Goal: Transaction & Acquisition: Book appointment/travel/reservation

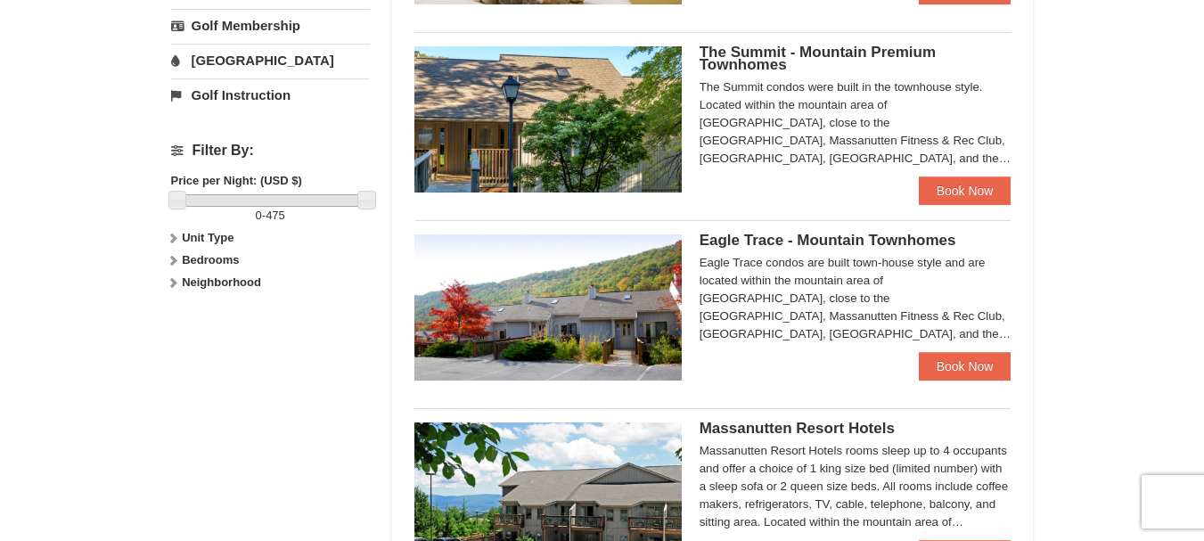
scroll to position [714, 0]
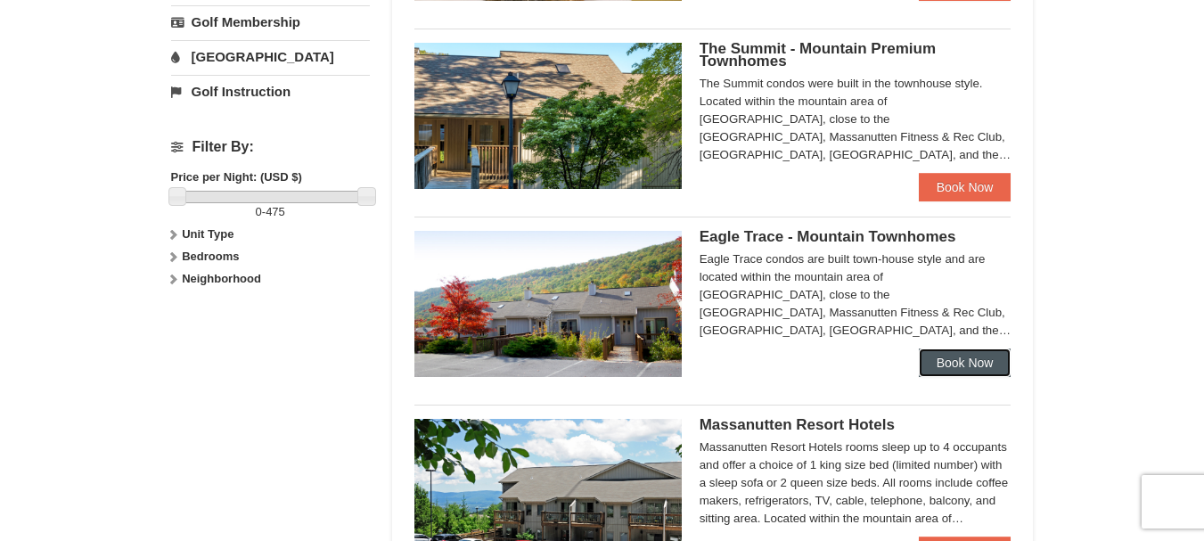
click at [972, 357] on link "Book Now" at bounding box center [965, 362] width 93 height 29
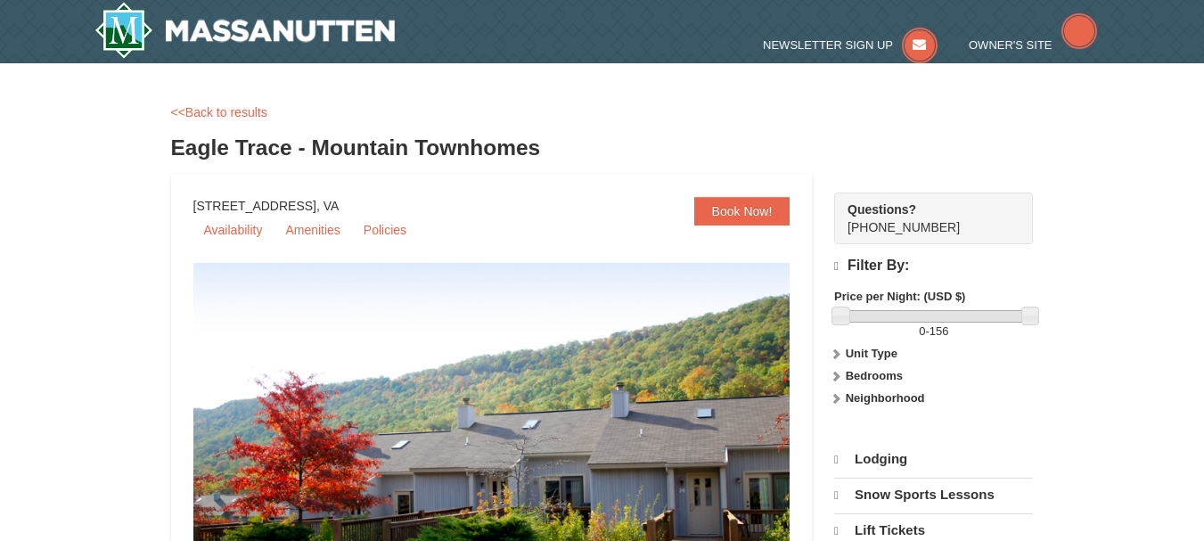
select select "9"
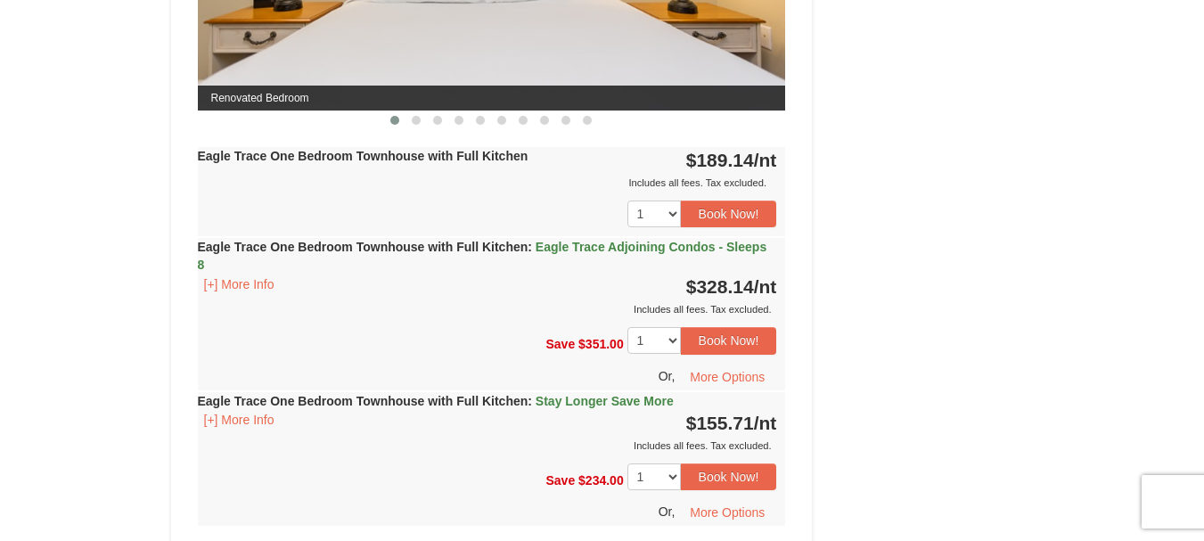
scroll to position [989, 0]
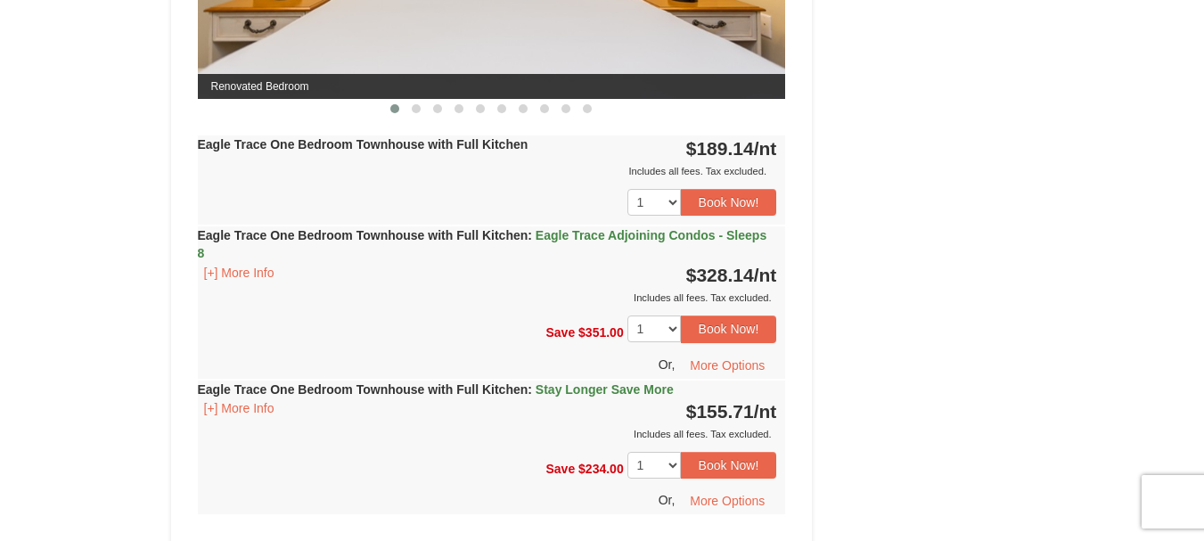
drag, startPoint x: 1215, startPoint y: 70, endPoint x: 1211, endPoint y: 225, distance: 155.1
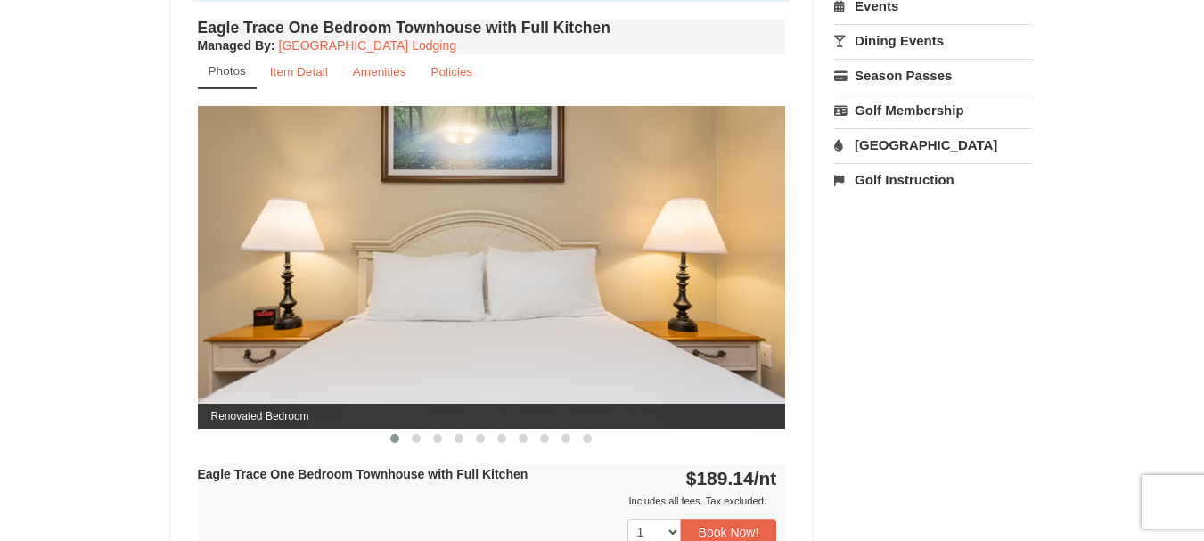
scroll to position [654, 0]
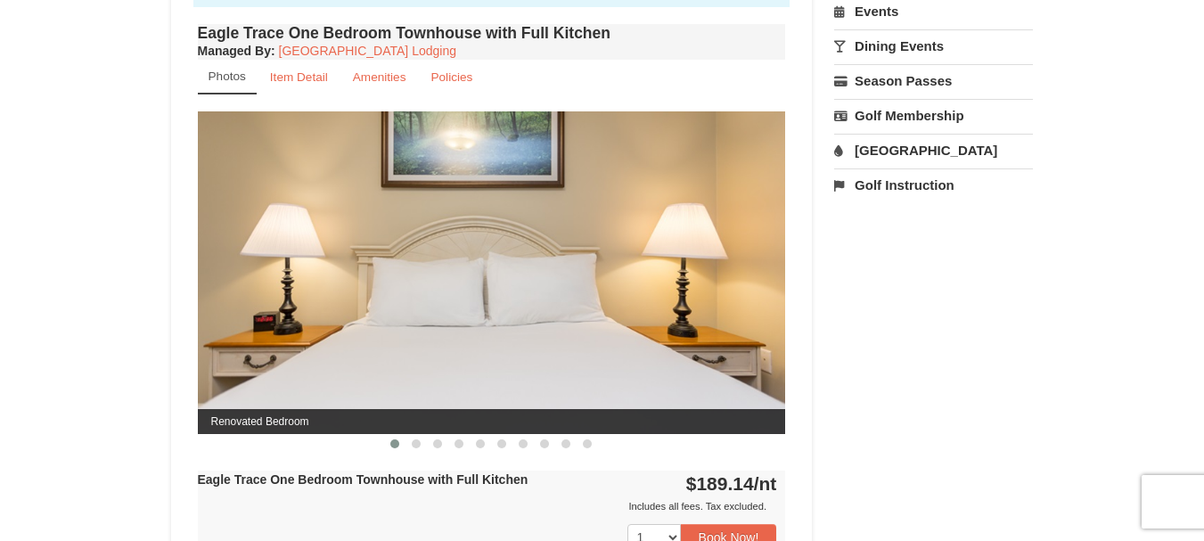
click at [715, 275] on img at bounding box center [492, 272] width 588 height 322
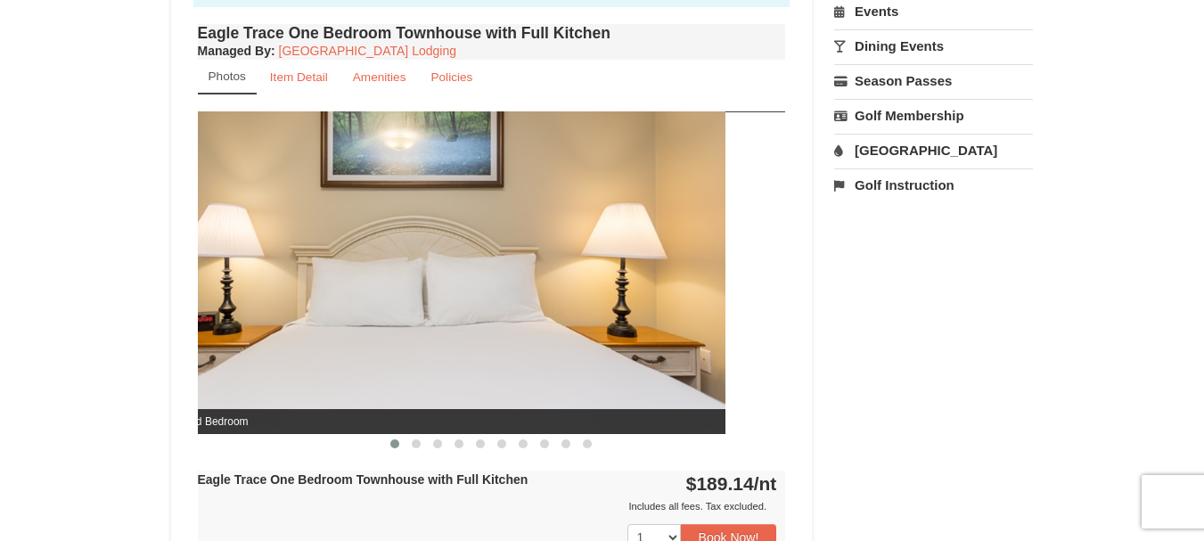
drag, startPoint x: 585, startPoint y: 336, endPoint x: 409, endPoint y: 346, distance: 175.9
click at [409, 346] on img at bounding box center [431, 272] width 588 height 322
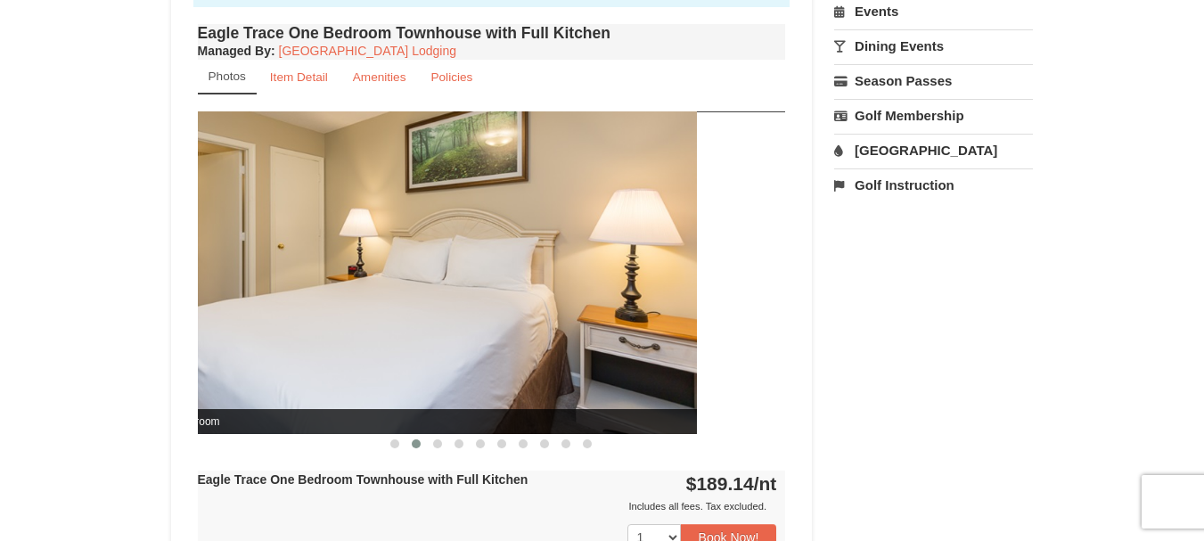
drag, startPoint x: 610, startPoint y: 342, endPoint x: 300, endPoint y: 336, distance: 309.3
click at [302, 336] on img at bounding box center [403, 272] width 588 height 322
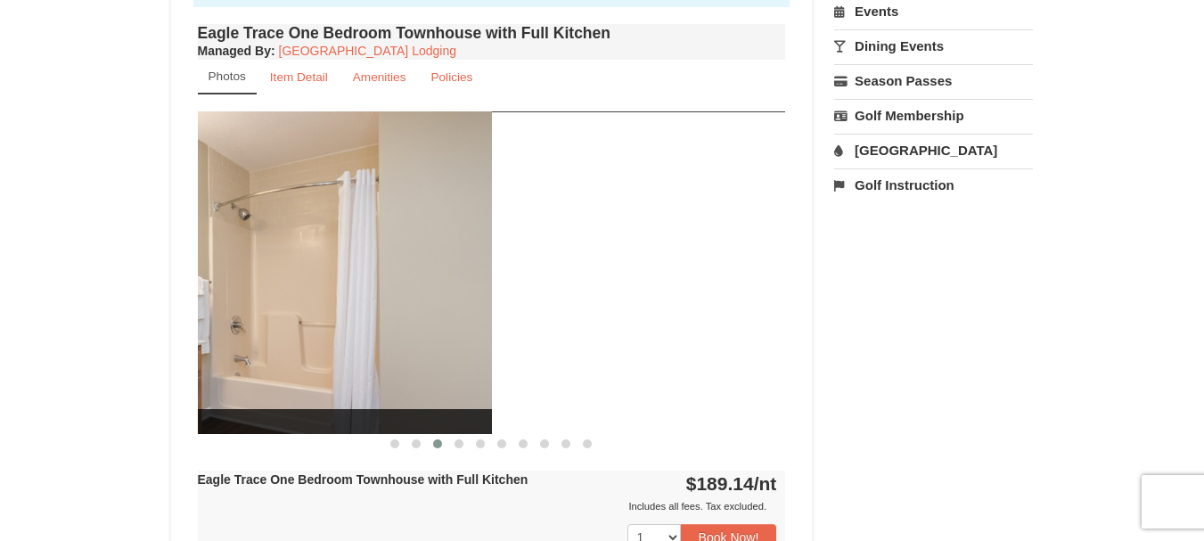
drag, startPoint x: 663, startPoint y: 291, endPoint x: 318, endPoint y: 296, distance: 345.0
click at [318, 296] on img at bounding box center [198, 272] width 588 height 322
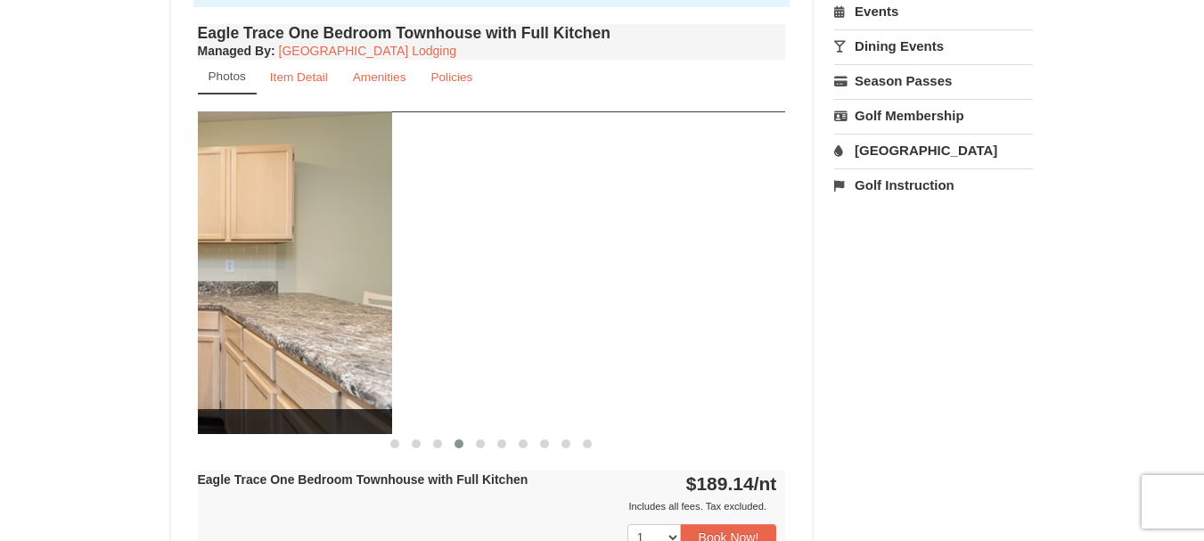
drag, startPoint x: 651, startPoint y: 288, endPoint x: 190, endPoint y: 261, distance: 461.6
click at [193, 261] on div "Eagle Trace One Bedroom Townhouse with Full Kitchen Managed By : Massanutten Re…" at bounding box center [491, 452] width 597 height 865
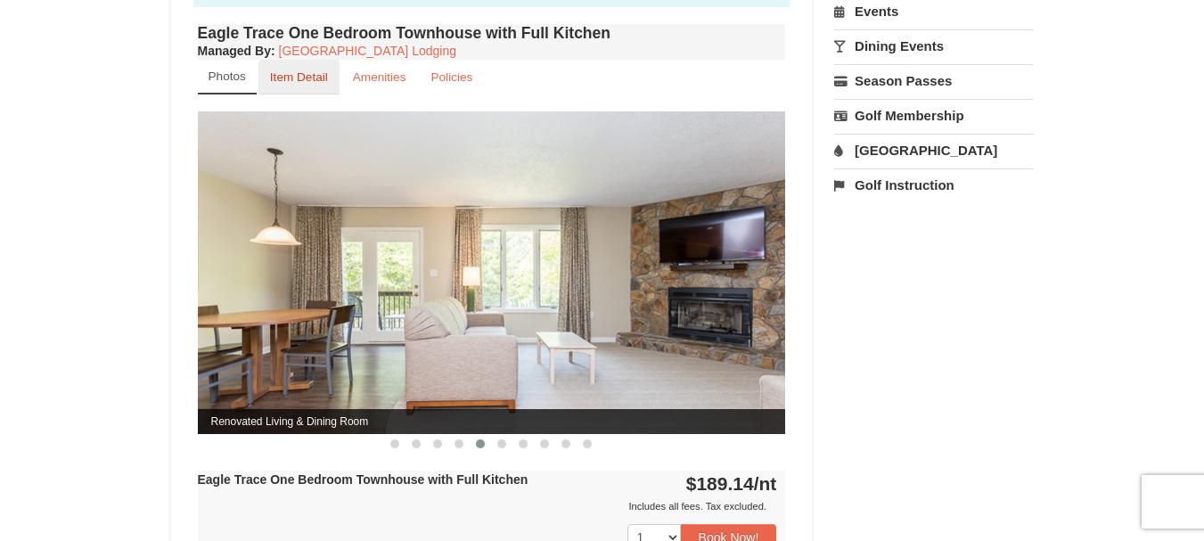
click at [316, 82] on small "Item Detail" at bounding box center [299, 76] width 58 height 13
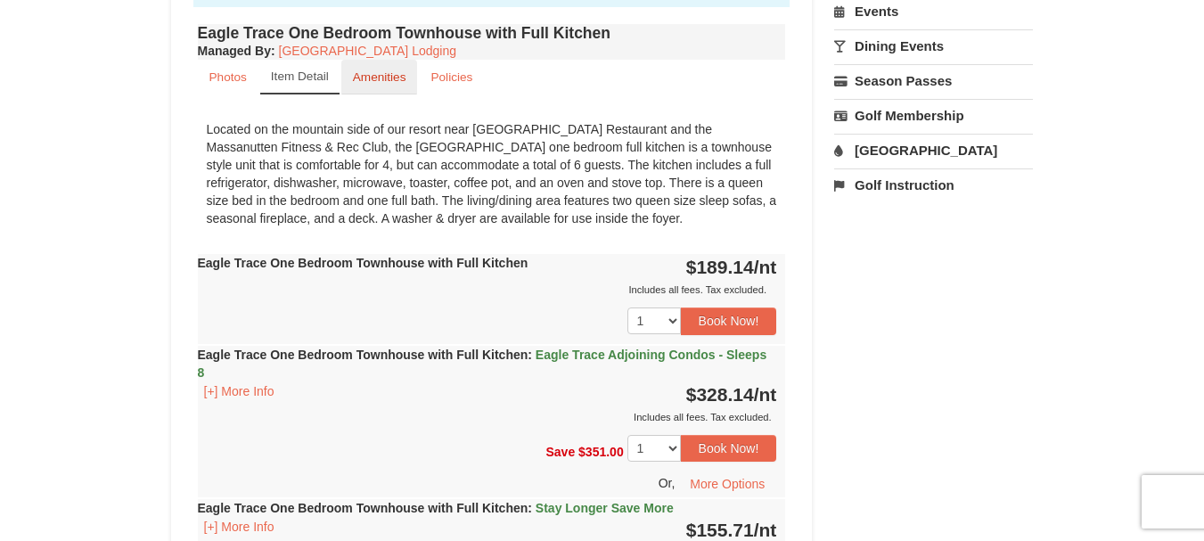
click at [390, 69] on link "Amenities" at bounding box center [379, 77] width 77 height 35
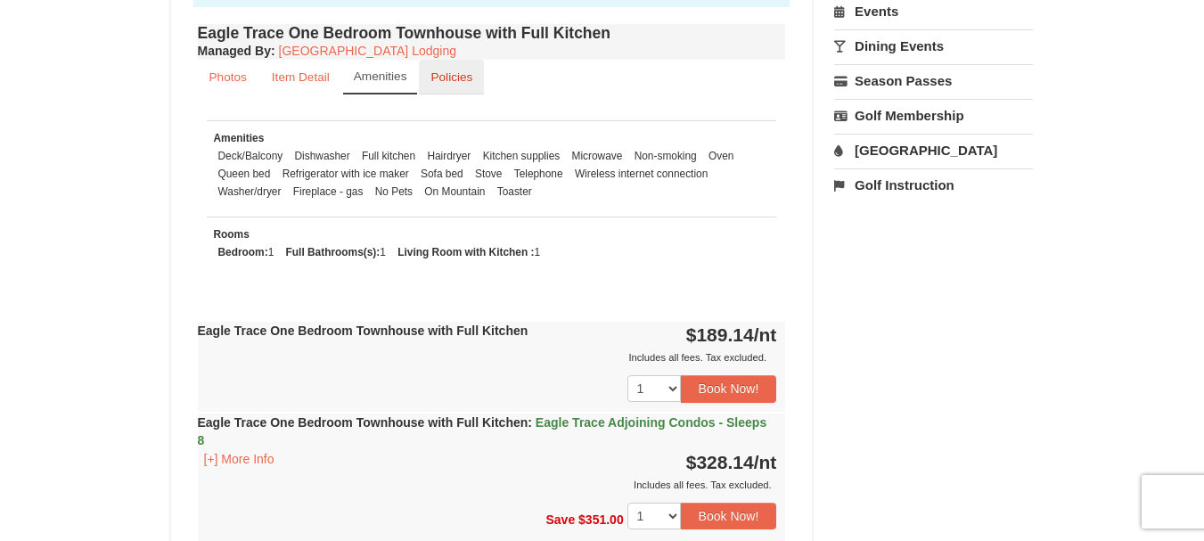
click at [471, 76] on small "Policies" at bounding box center [451, 76] width 42 height 13
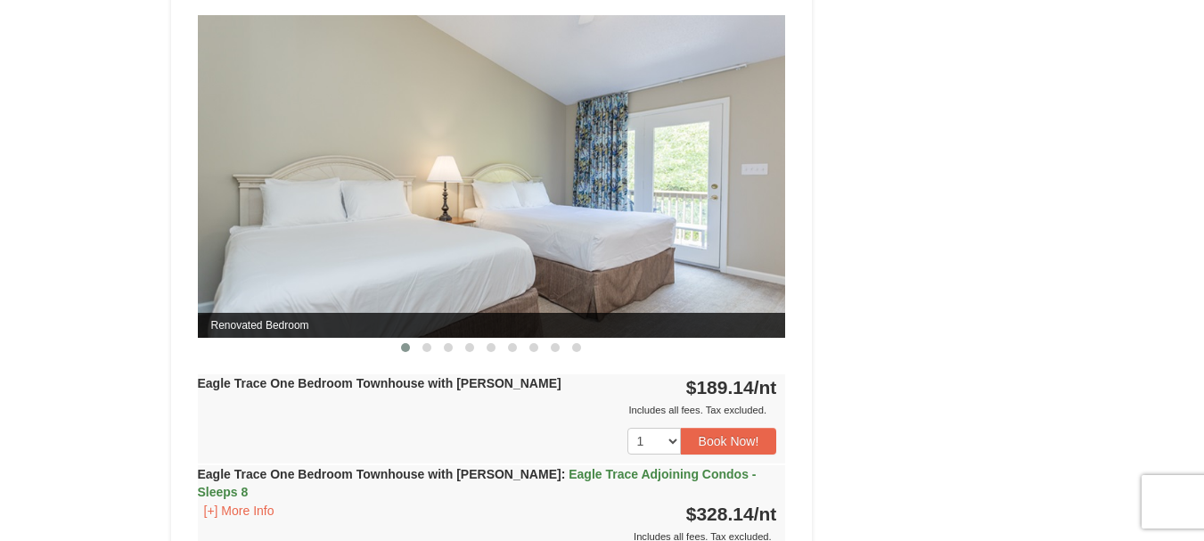
scroll to position [2148, 0]
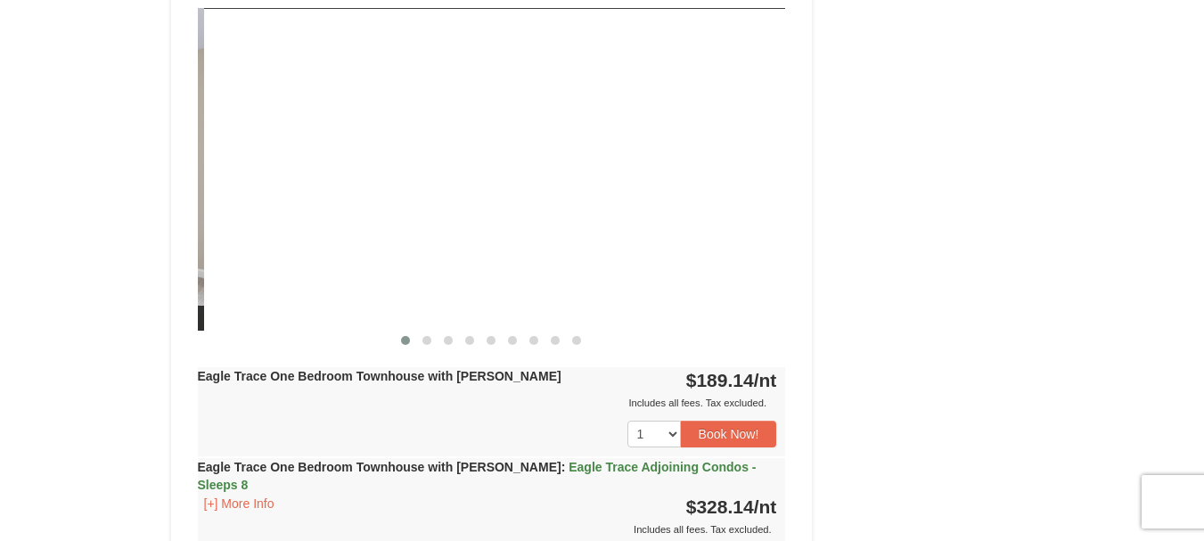
drag, startPoint x: 713, startPoint y: 203, endPoint x: 131, endPoint y: 280, distance: 587.0
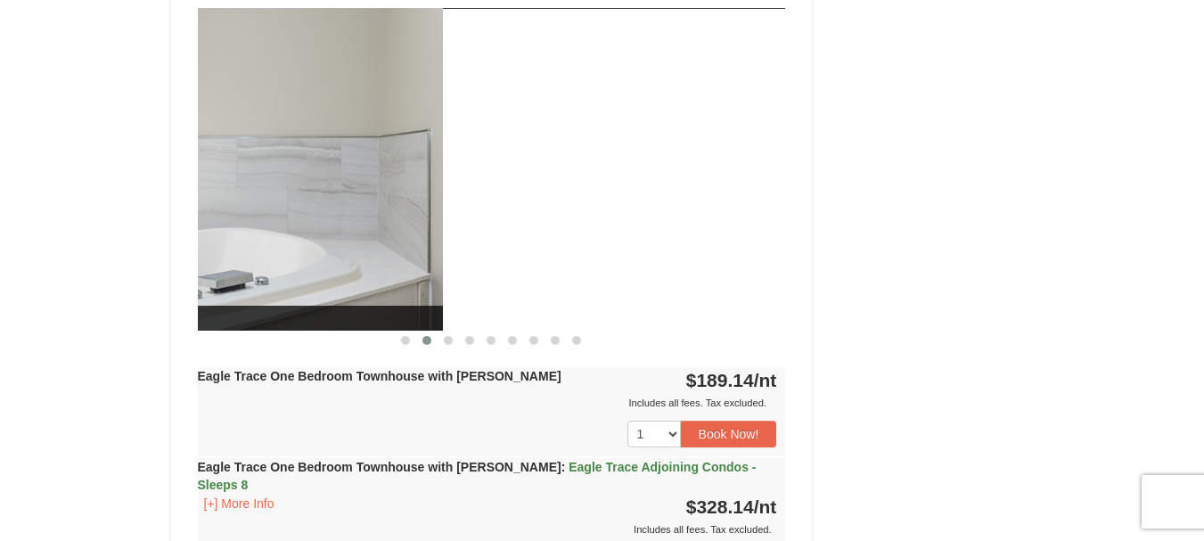
drag, startPoint x: 583, startPoint y: 222, endPoint x: 240, endPoint y: 228, distance: 343.2
click at [240, 228] on img at bounding box center [149, 169] width 588 height 322
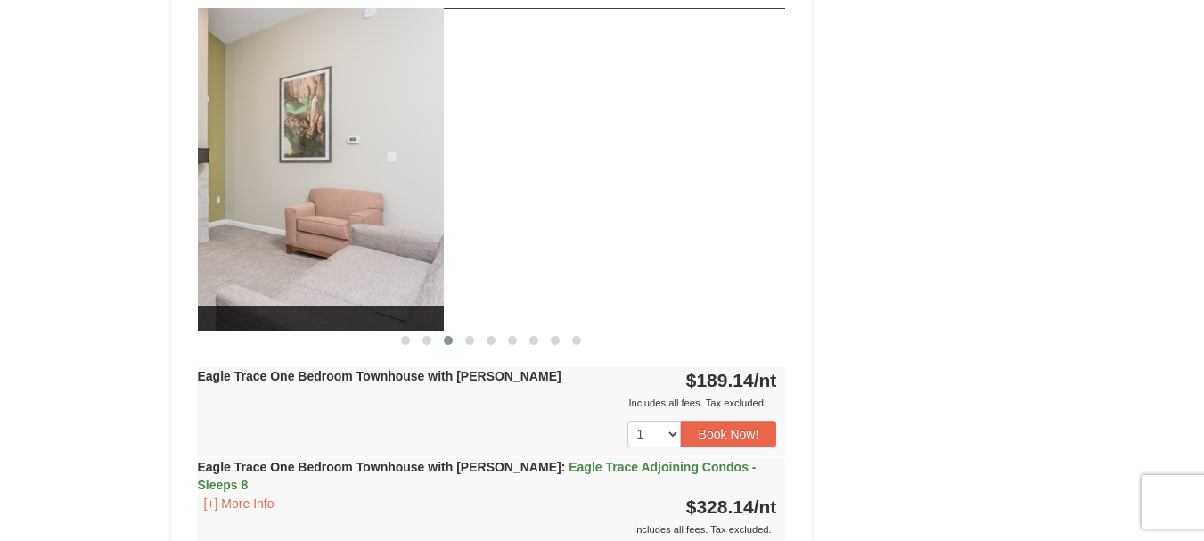
drag, startPoint x: 523, startPoint y: 224, endPoint x: 181, endPoint y: 204, distance: 342.8
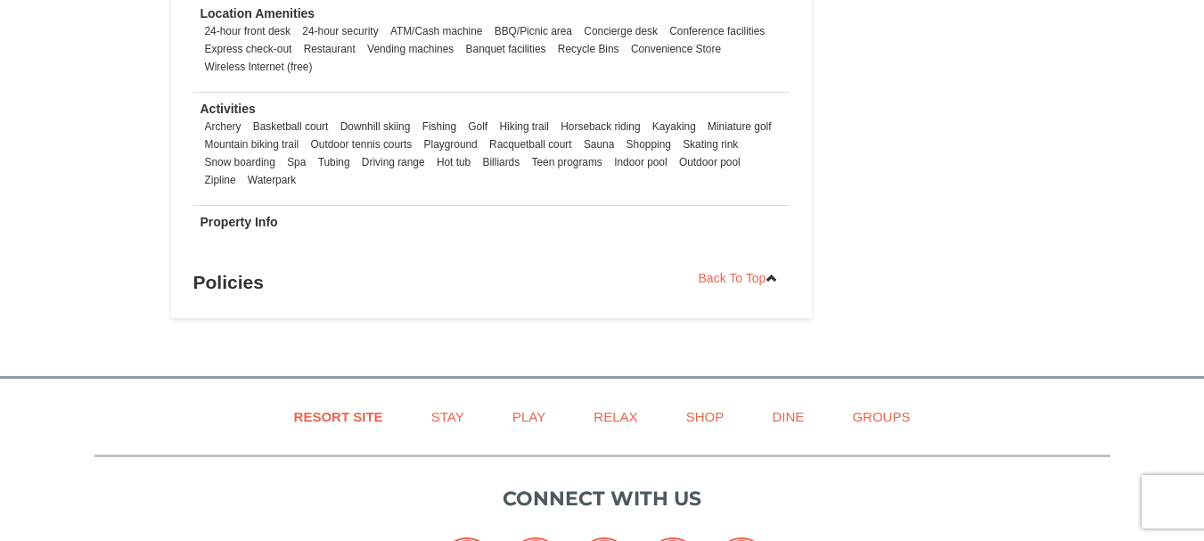
scroll to position [0, 0]
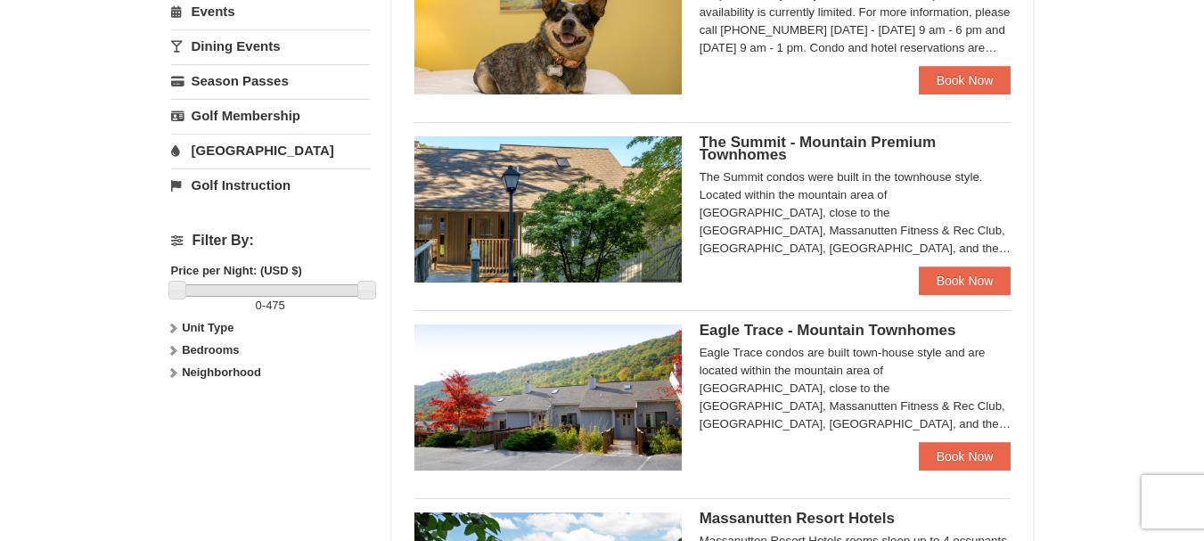
scroll to position [613, 0]
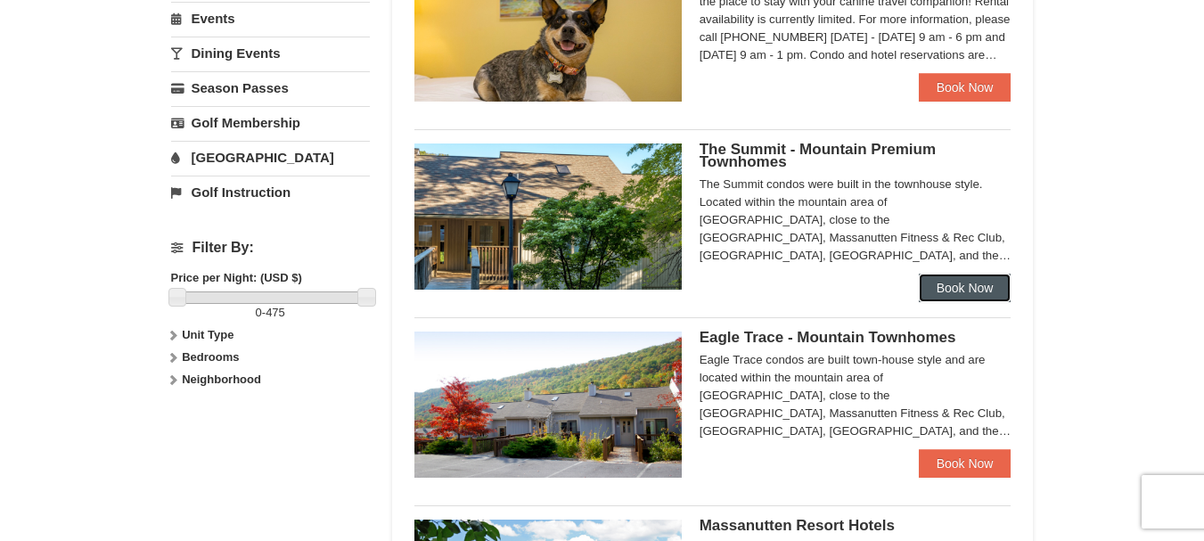
click at [976, 279] on link "Book Now" at bounding box center [965, 288] width 93 height 29
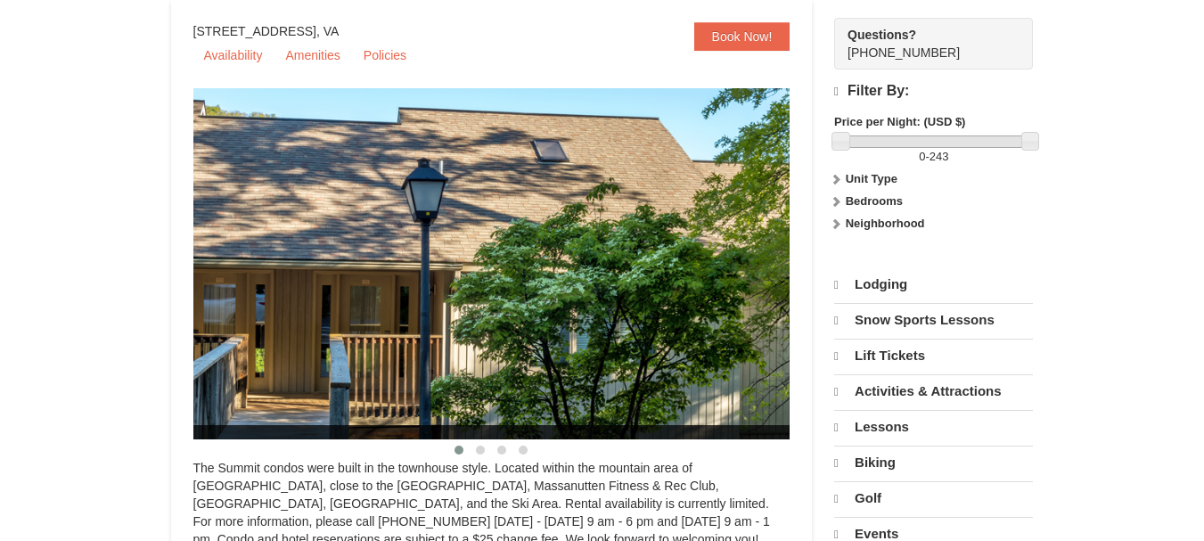
select select "9"
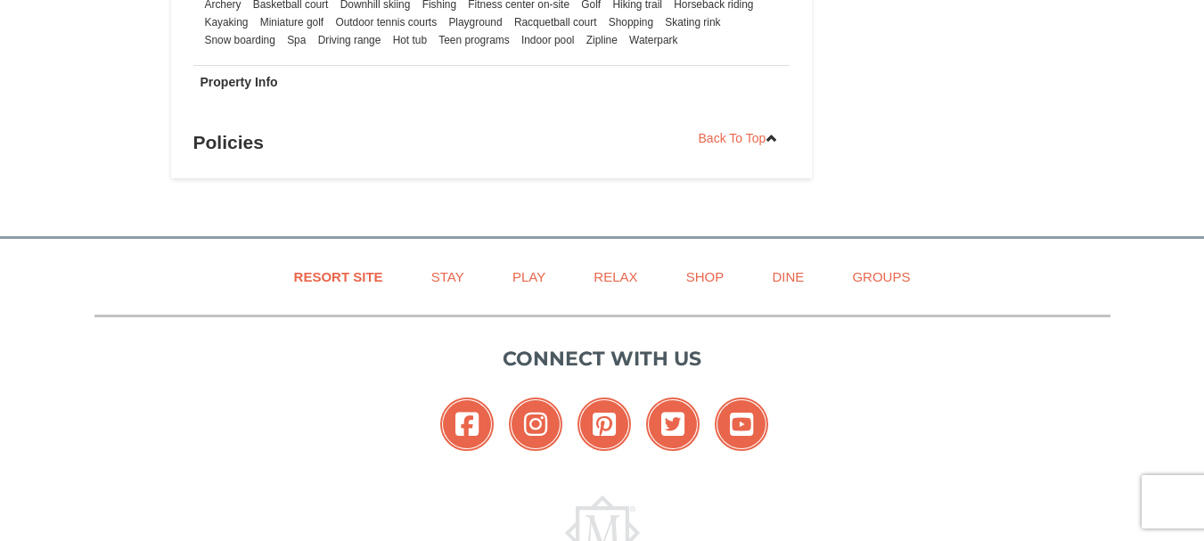
scroll to position [6097, 0]
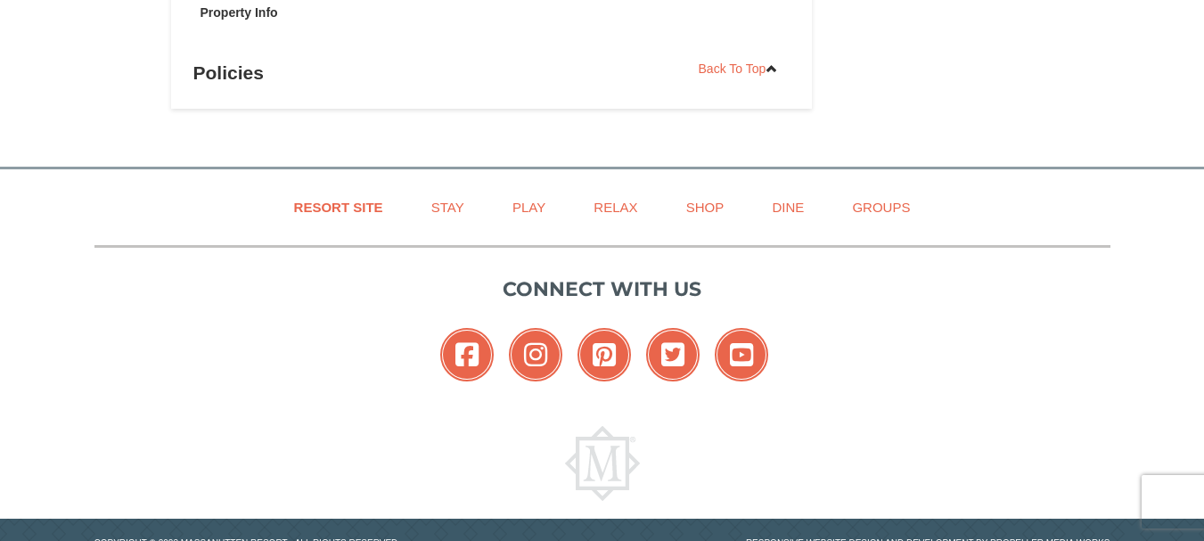
drag, startPoint x: 1217, startPoint y: 41, endPoint x: 1208, endPoint y: 556, distance: 515.2
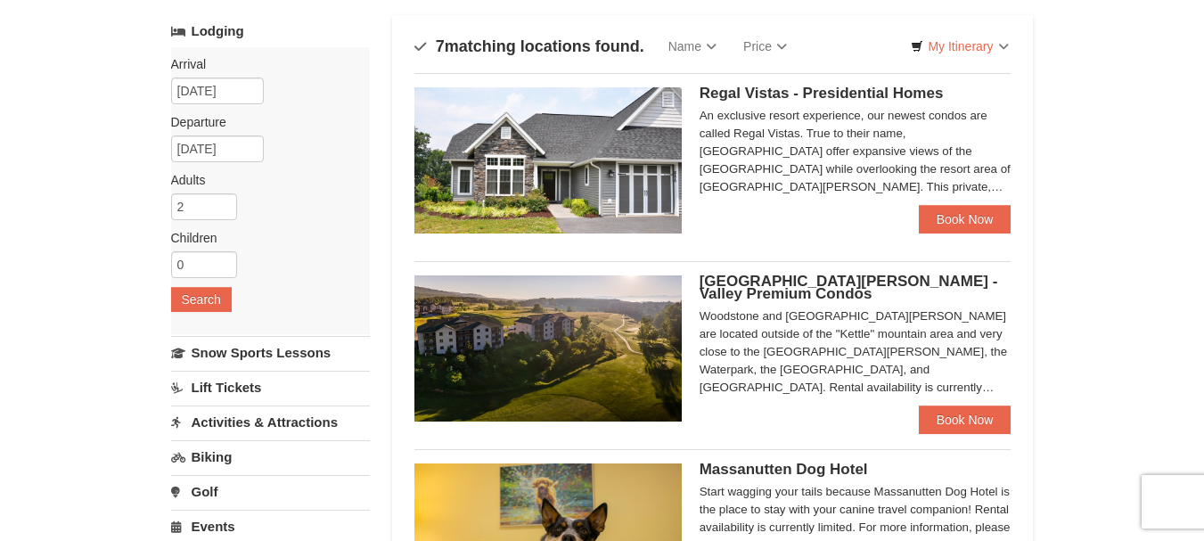
scroll to position [102, 0]
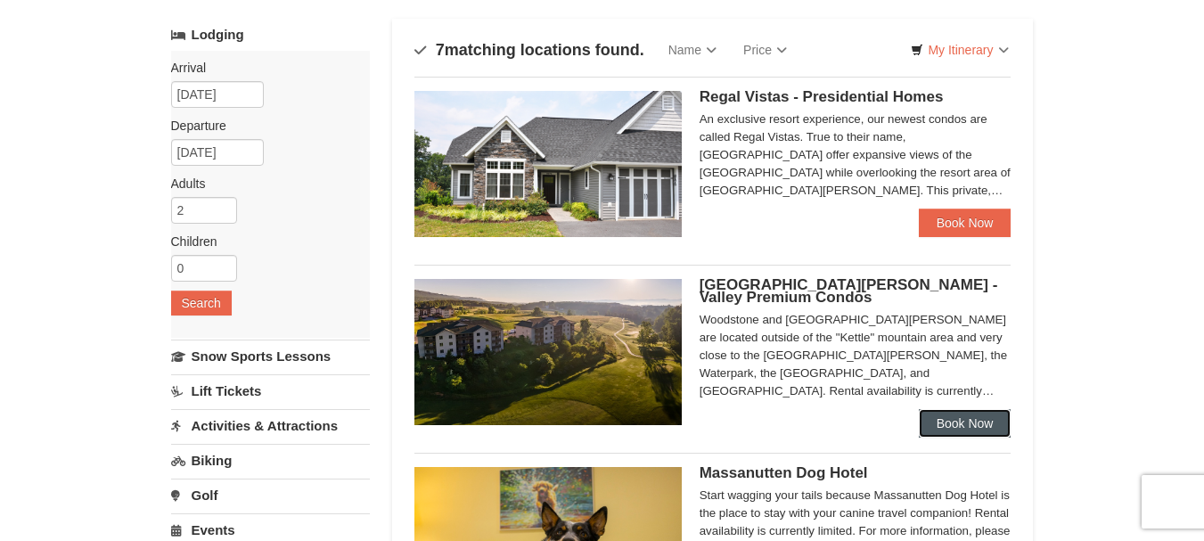
click at [976, 414] on link "Book Now" at bounding box center [965, 423] width 93 height 29
click at [976, 414] on div at bounding box center [602, 270] width 1204 height 541
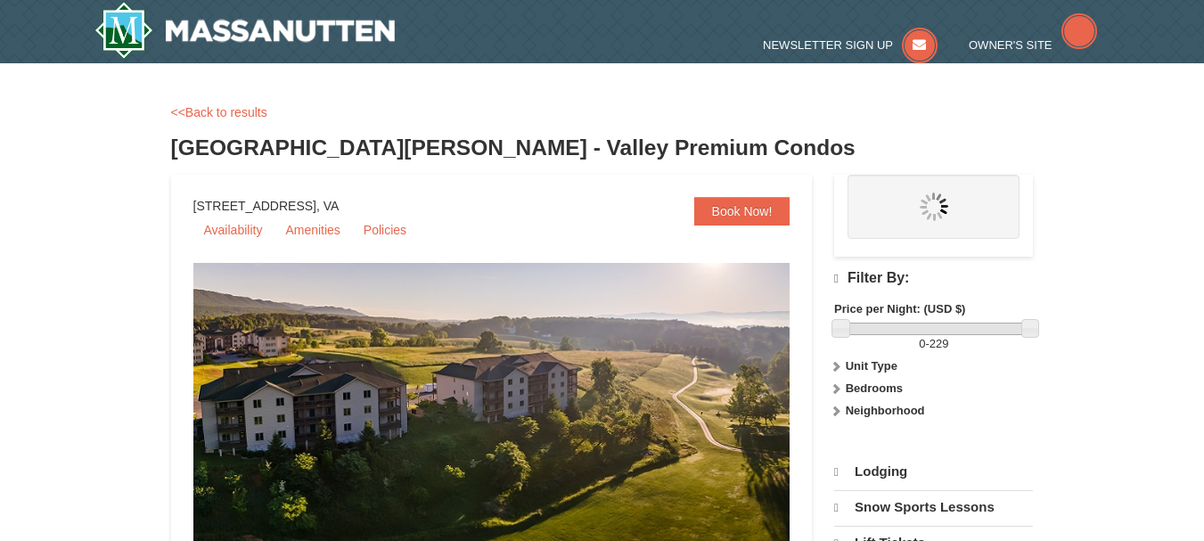
select select "9"
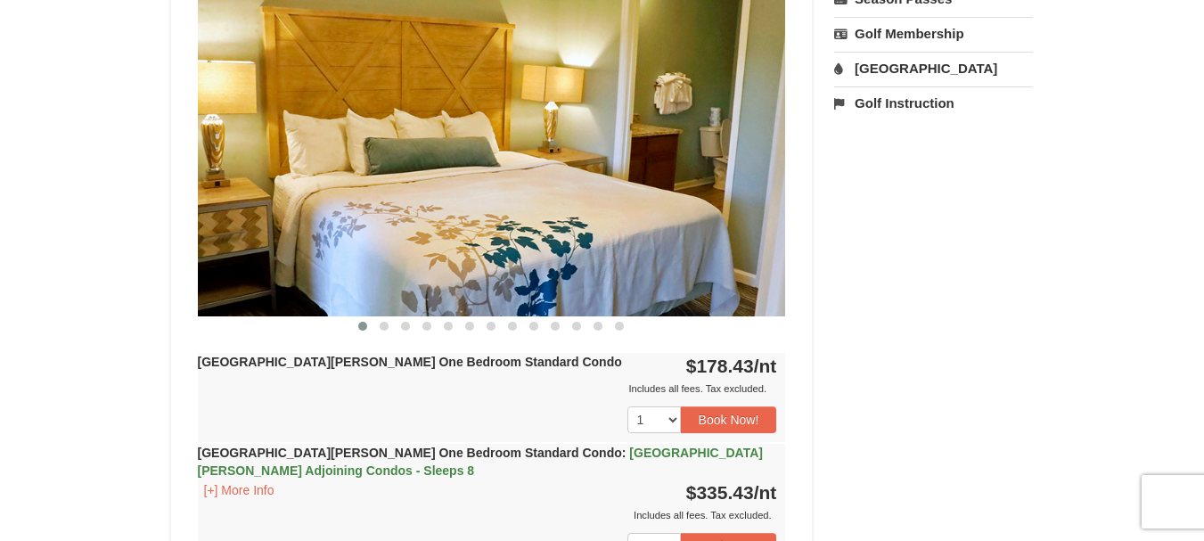
scroll to position [759, 0]
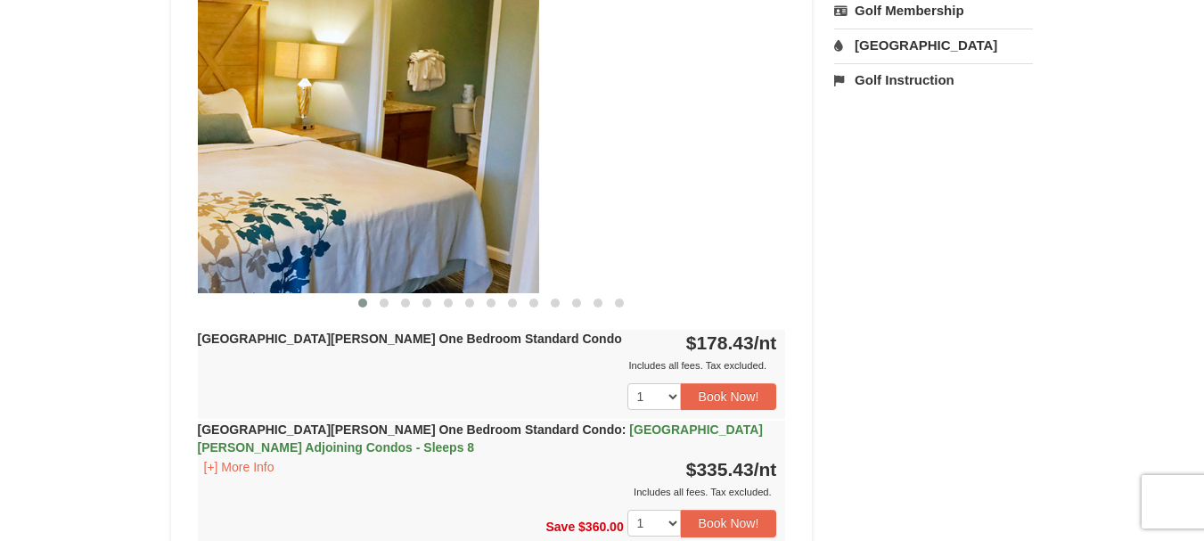
drag, startPoint x: 673, startPoint y: 155, endPoint x: 350, endPoint y: 171, distance: 323.0
click at [350, 171] on img at bounding box center [245, 132] width 588 height 322
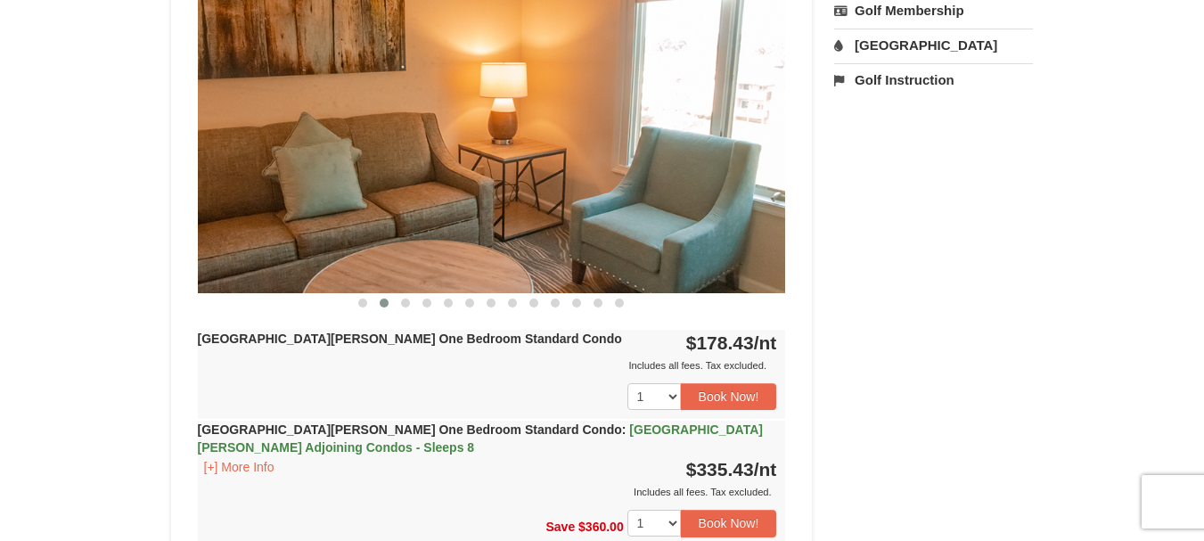
drag, startPoint x: 659, startPoint y: 184, endPoint x: 417, endPoint y: 193, distance: 241.7
click at [380, 194] on img at bounding box center [492, 132] width 588 height 322
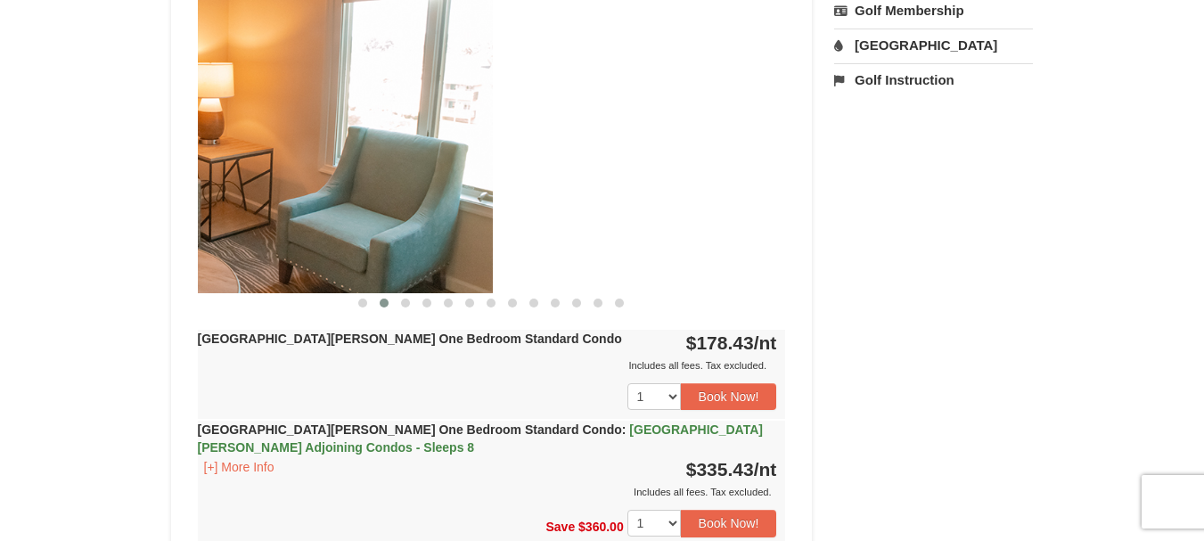
drag, startPoint x: 480, startPoint y: 160, endPoint x: 293, endPoint y: 154, distance: 187.3
click at [293, 154] on img at bounding box center [199, 132] width 588 height 322
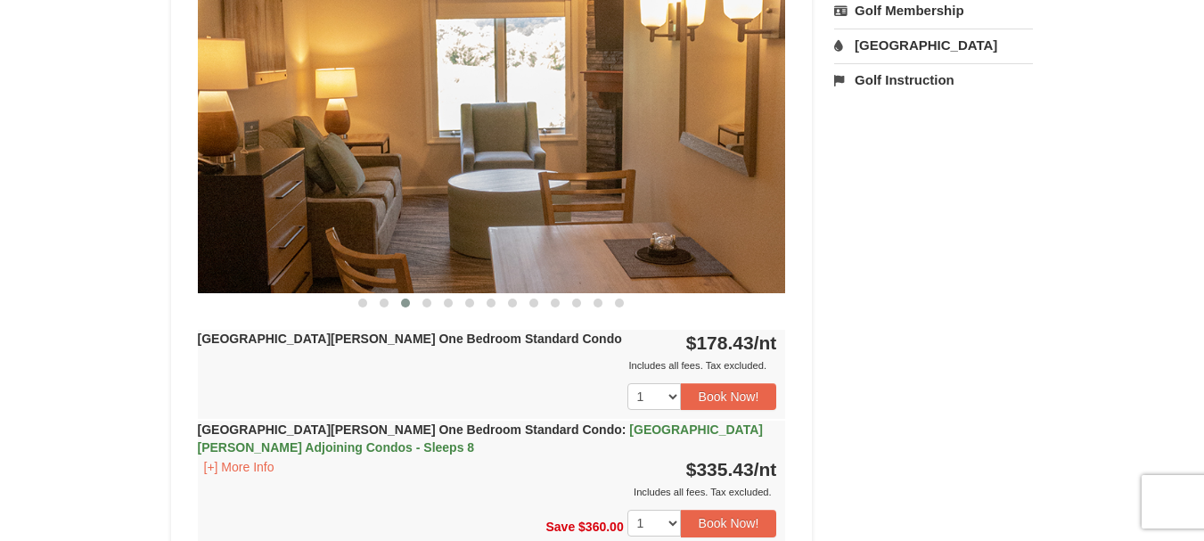
drag, startPoint x: 646, startPoint y: 171, endPoint x: 343, endPoint y: 164, distance: 303.1
click at [343, 164] on img at bounding box center [492, 132] width 588 height 322
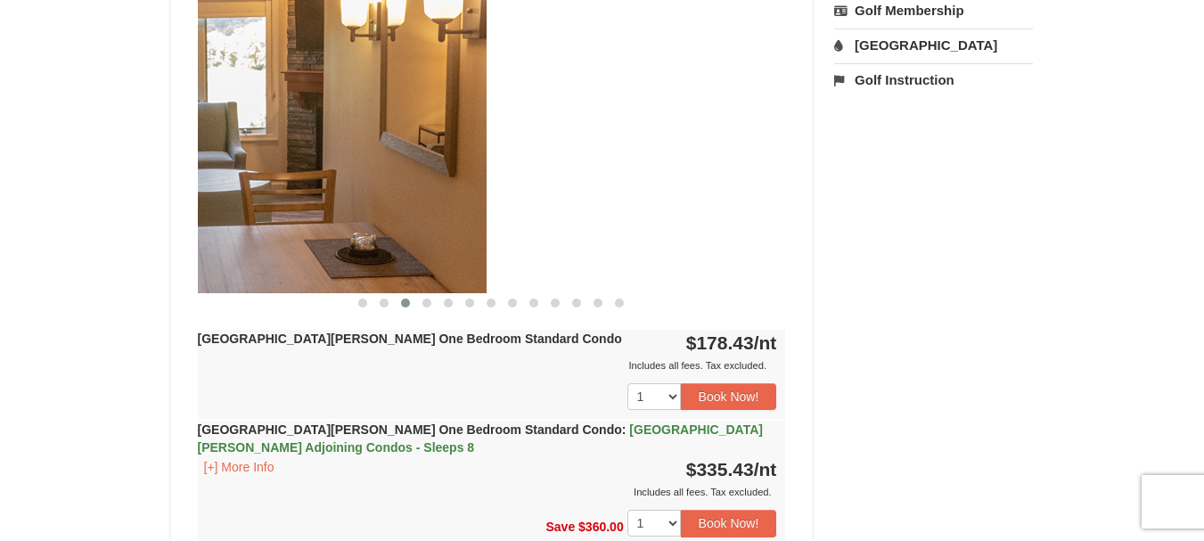
drag, startPoint x: 590, startPoint y: 164, endPoint x: 266, endPoint y: 165, distance: 323.5
click at [266, 165] on img at bounding box center [192, 132] width 588 height 322
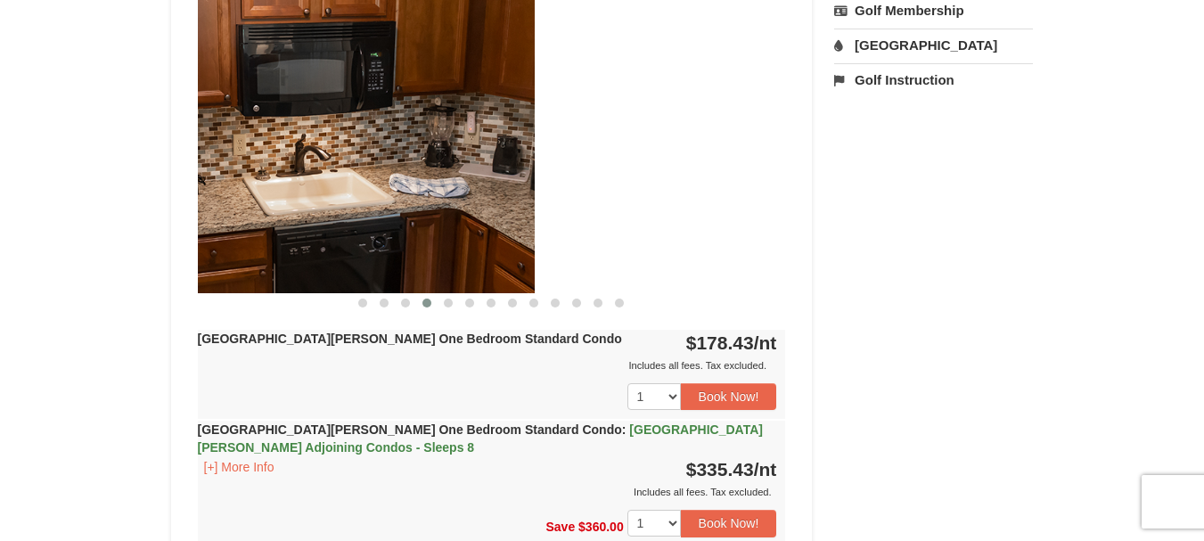
drag, startPoint x: 603, startPoint y: 169, endPoint x: 316, endPoint y: 169, distance: 287.9
click at [317, 169] on img at bounding box center [241, 132] width 588 height 322
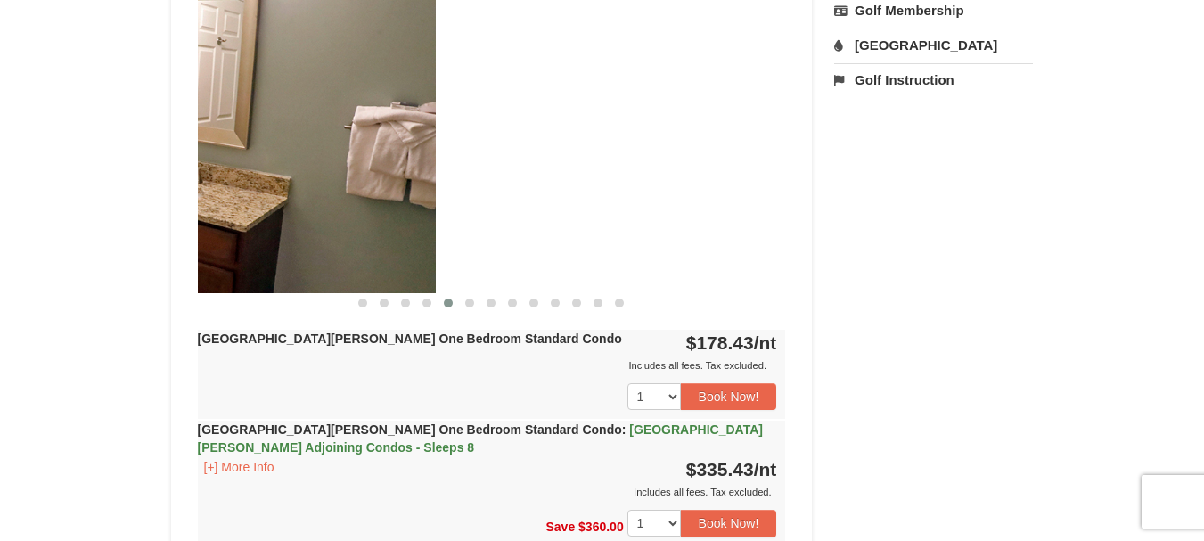
drag, startPoint x: 647, startPoint y: 218, endPoint x: 299, endPoint y: 182, distance: 349.5
click at [299, 182] on img at bounding box center [142, 132] width 588 height 322
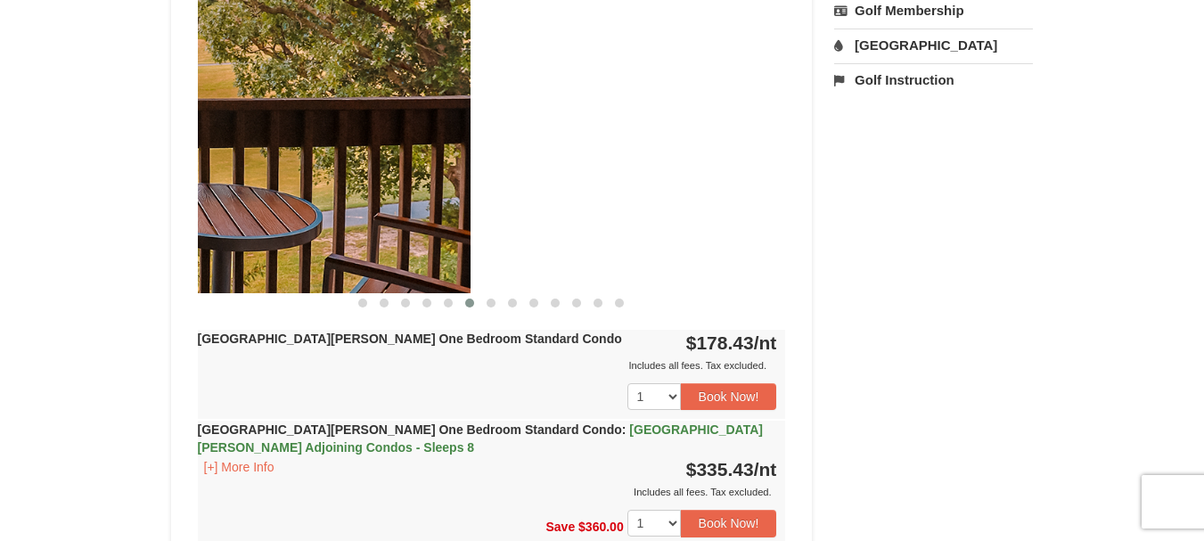
drag, startPoint x: 586, startPoint y: 181, endPoint x: 264, endPoint y: 137, distance: 324.7
click at [264, 137] on img at bounding box center [176, 132] width 588 height 322
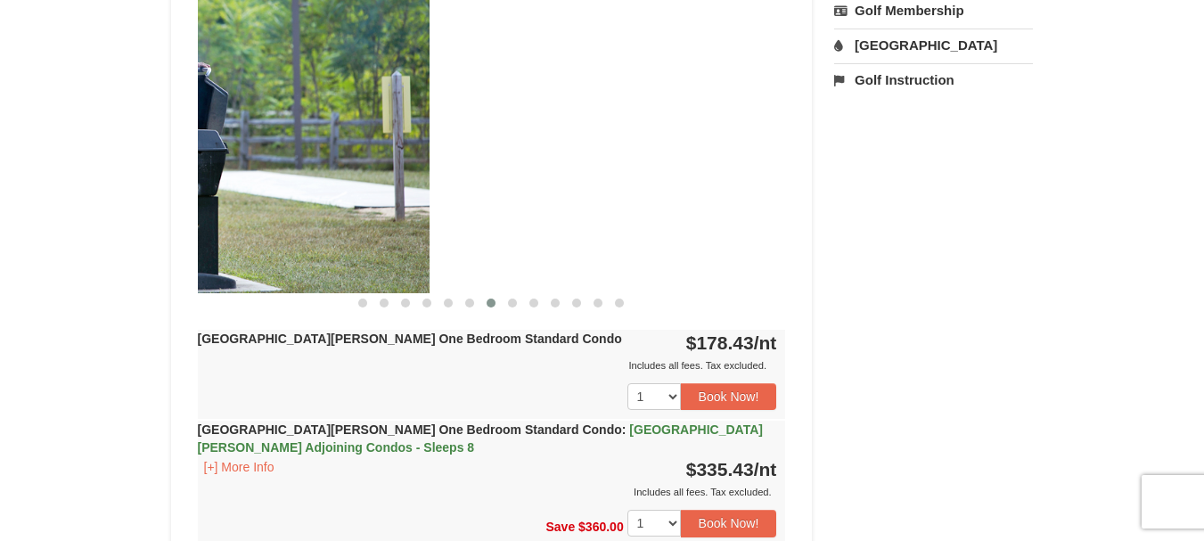
drag, startPoint x: 628, startPoint y: 181, endPoint x: 262, endPoint y: 150, distance: 367.6
click at [262, 150] on img at bounding box center [135, 132] width 588 height 322
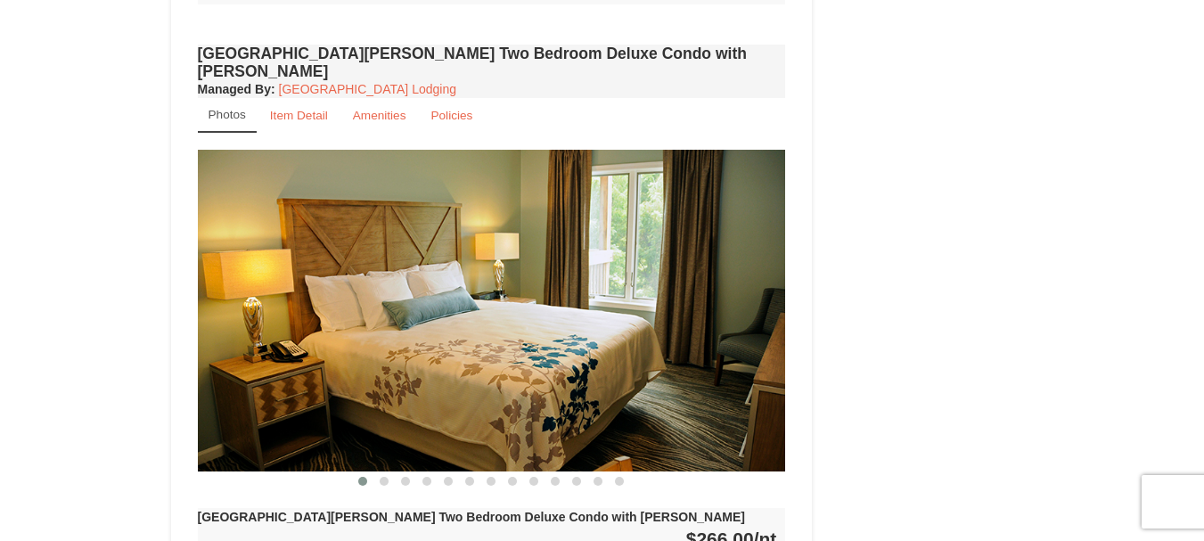
scroll to position [2394, 0]
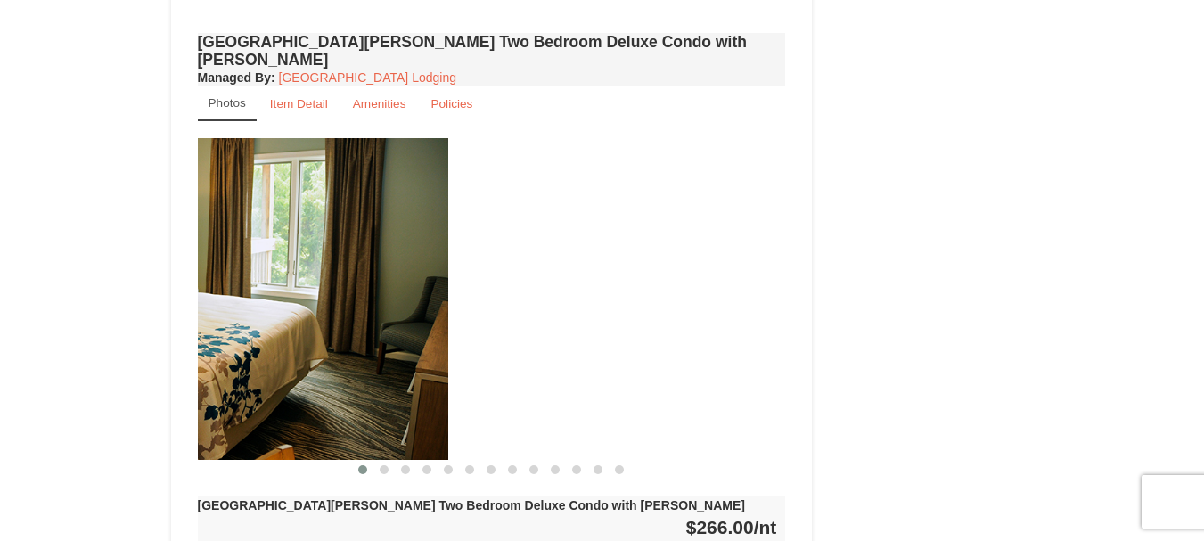
drag, startPoint x: 743, startPoint y: 250, endPoint x: 406, endPoint y: 283, distance: 339.3
click at [406, 283] on img at bounding box center [154, 299] width 588 height 322
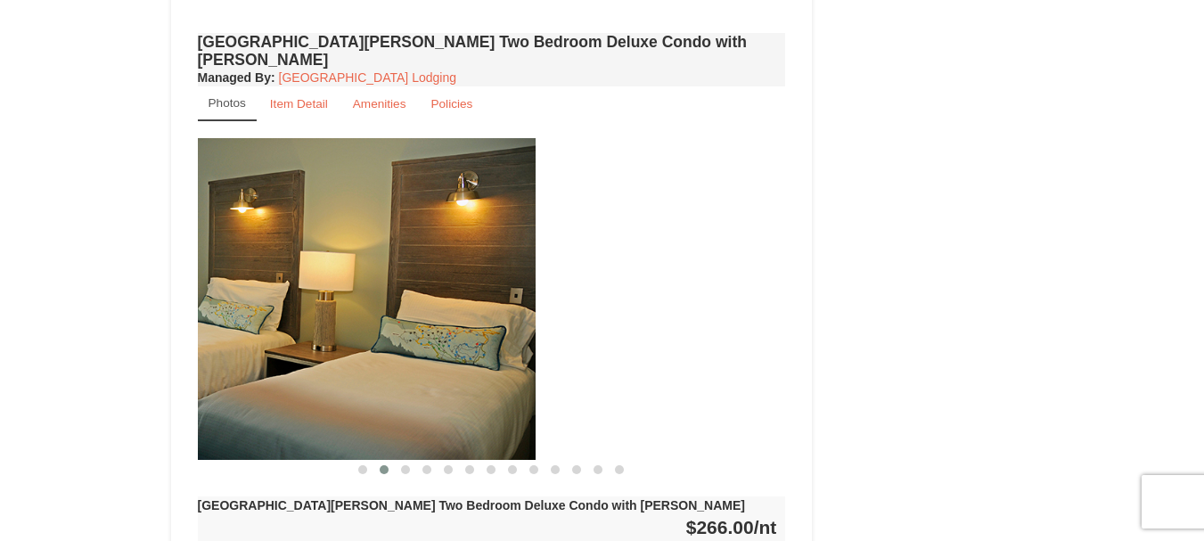
drag, startPoint x: 624, startPoint y: 294, endPoint x: 369, endPoint y: 303, distance: 255.1
click at [369, 303] on img at bounding box center [241, 299] width 588 height 322
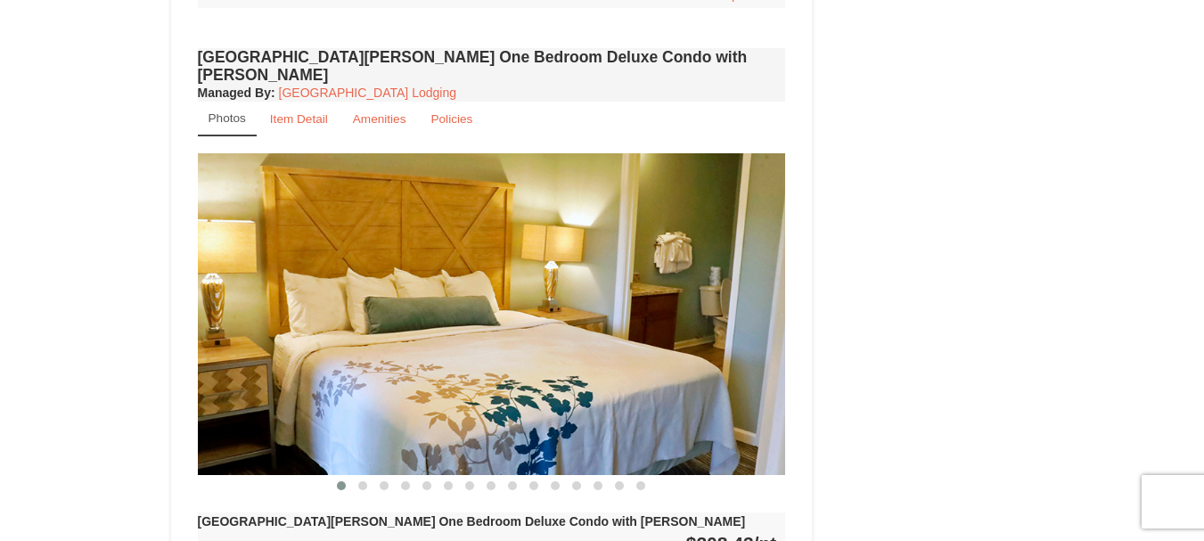
scroll to position [1542, 0]
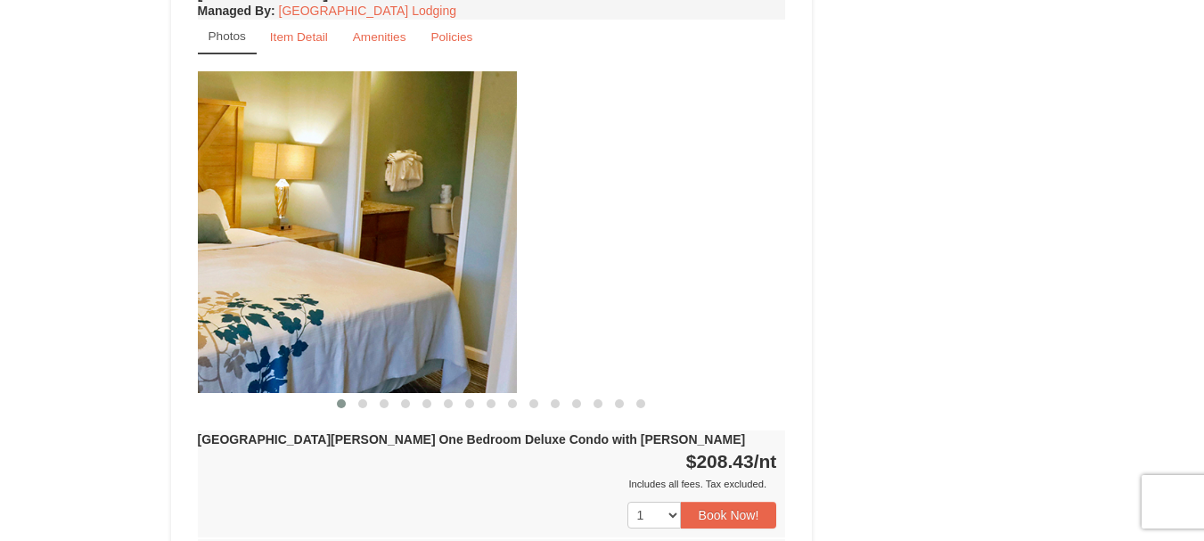
drag, startPoint x: 701, startPoint y: 246, endPoint x: 322, endPoint y: 255, distance: 378.9
click at [322, 255] on img at bounding box center [223, 232] width 588 height 322
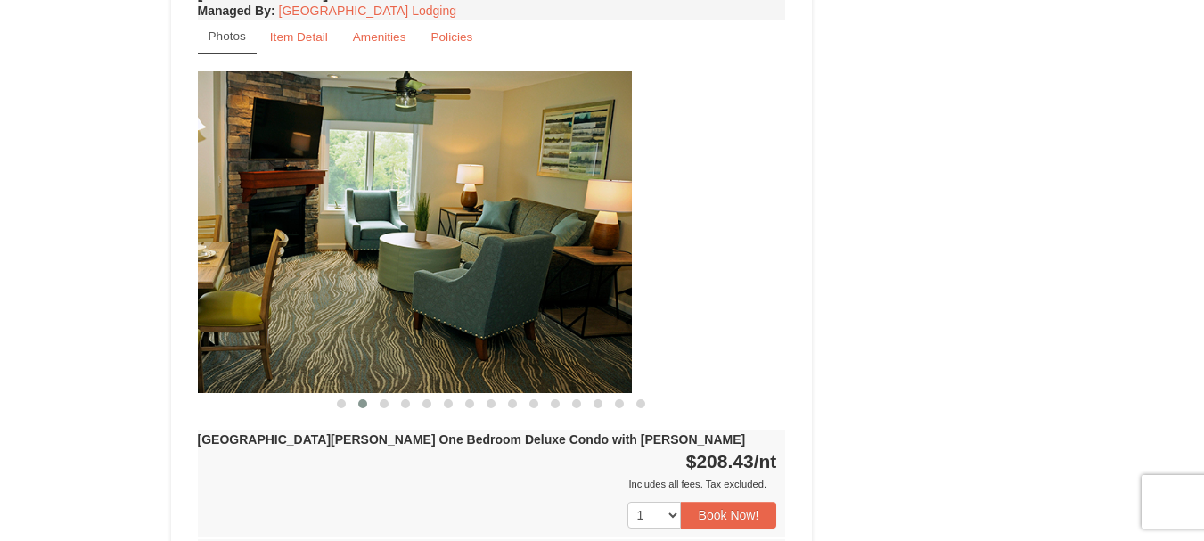
drag, startPoint x: 630, startPoint y: 280, endPoint x: 425, endPoint y: 269, distance: 205.3
click at [425, 269] on img at bounding box center [338, 232] width 588 height 322
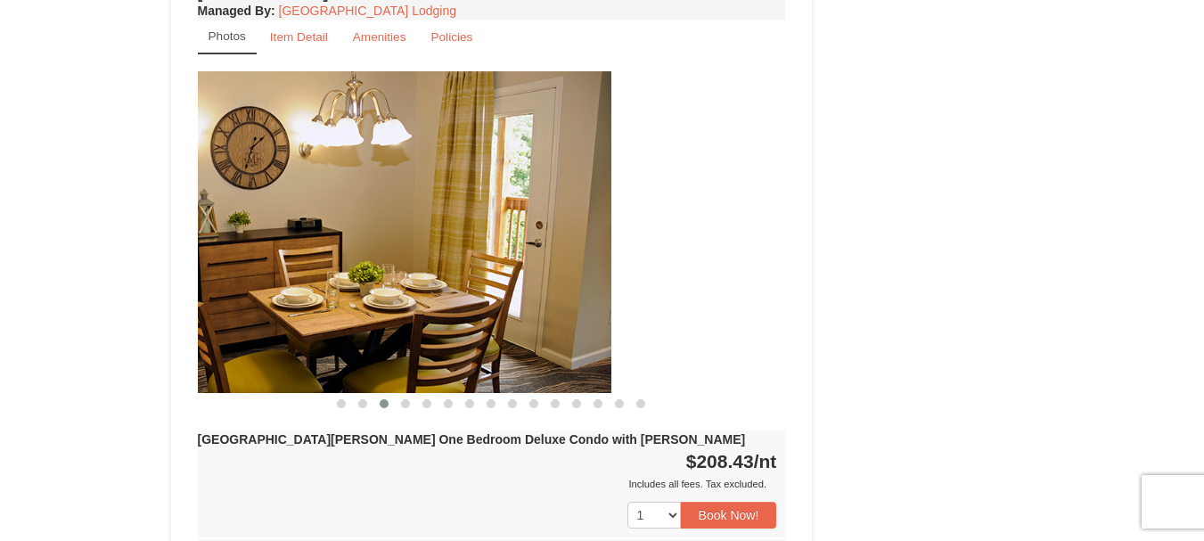
drag, startPoint x: 681, startPoint y: 280, endPoint x: 366, endPoint y: 301, distance: 315.3
click at [367, 301] on img at bounding box center [317, 232] width 588 height 322
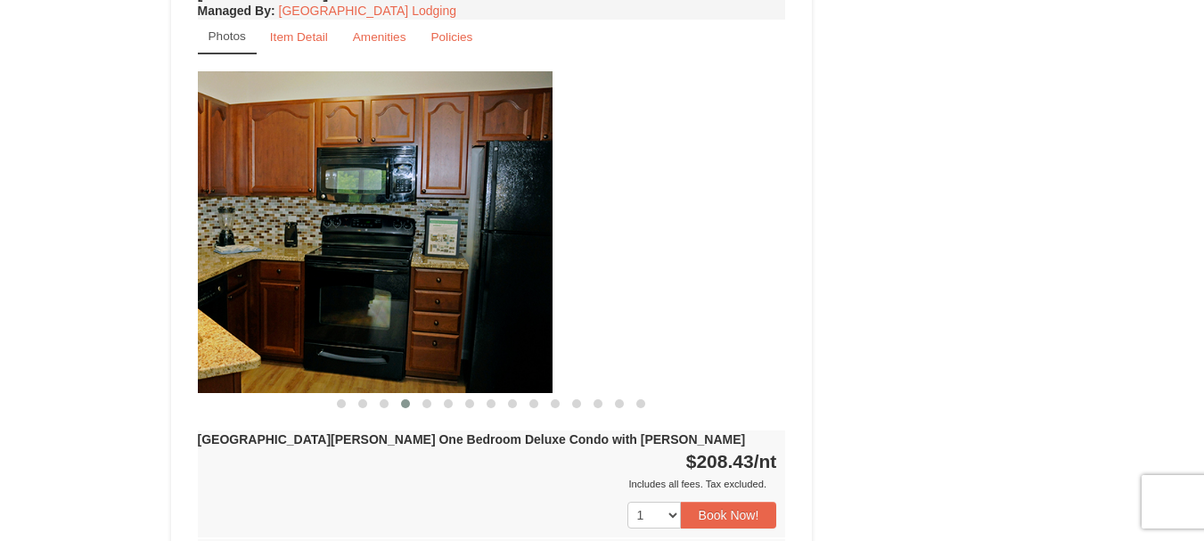
drag, startPoint x: 646, startPoint y: 307, endPoint x: 413, endPoint y: 332, distance: 234.8
click at [413, 332] on img at bounding box center [258, 232] width 588 height 322
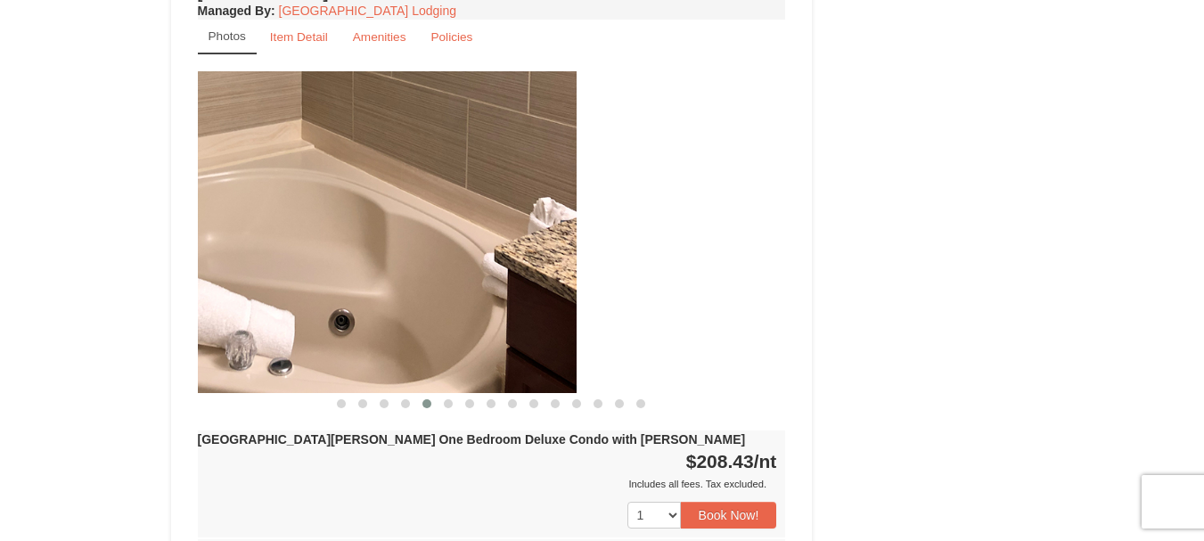
drag, startPoint x: 706, startPoint y: 328, endPoint x: 449, endPoint y: 324, distance: 256.7
click at [449, 324] on img at bounding box center [282, 232] width 588 height 322
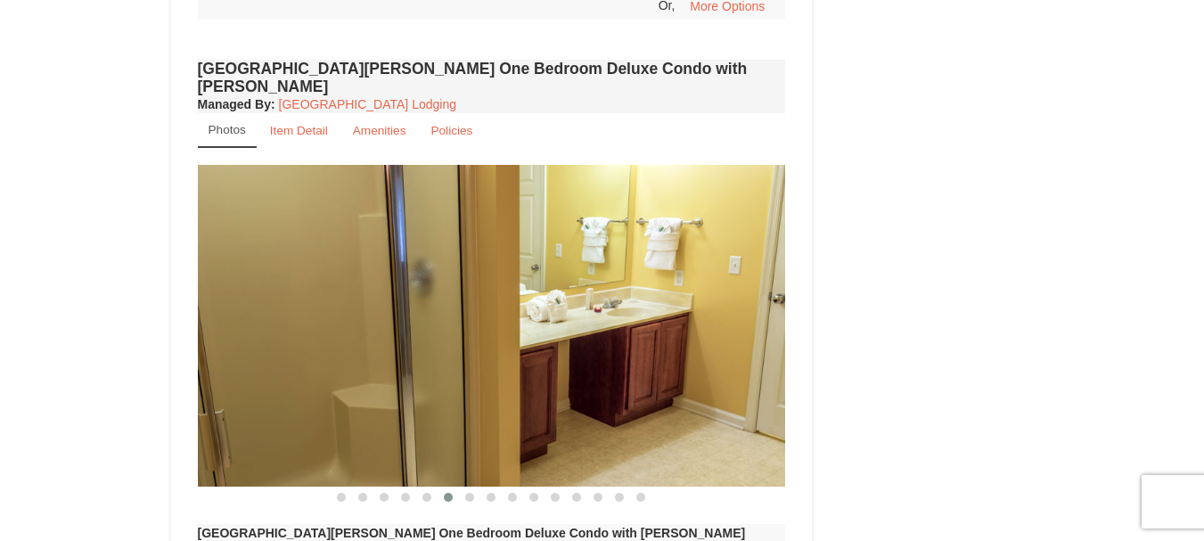
scroll to position [1402, 0]
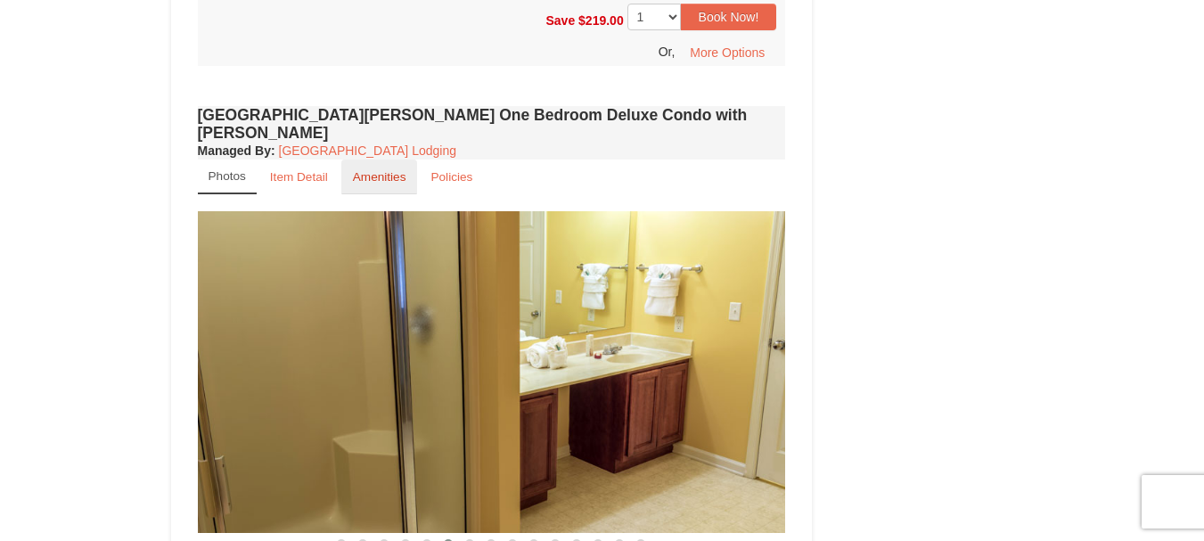
click at [389, 170] on small "Amenities" at bounding box center [379, 176] width 53 height 13
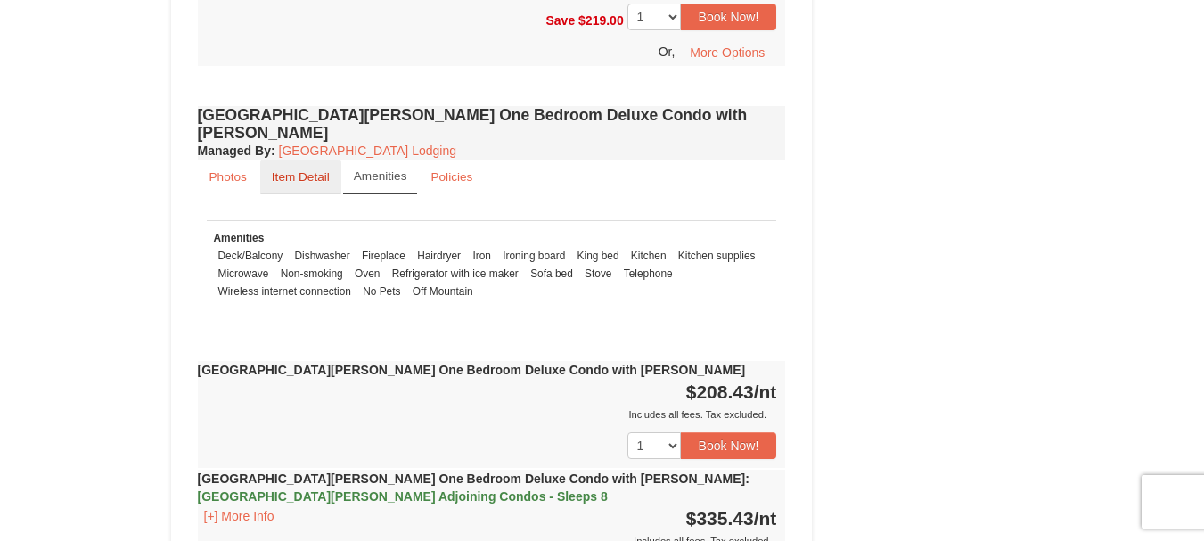
click at [307, 160] on link "Item Detail" at bounding box center [300, 177] width 81 height 35
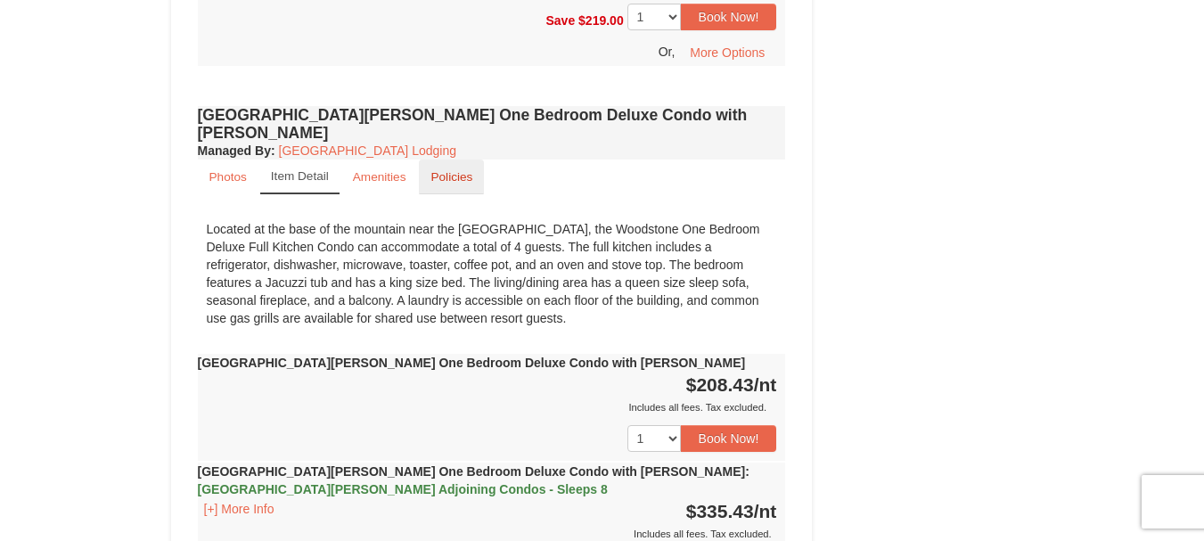
click at [458, 170] on small "Policies" at bounding box center [451, 176] width 42 height 13
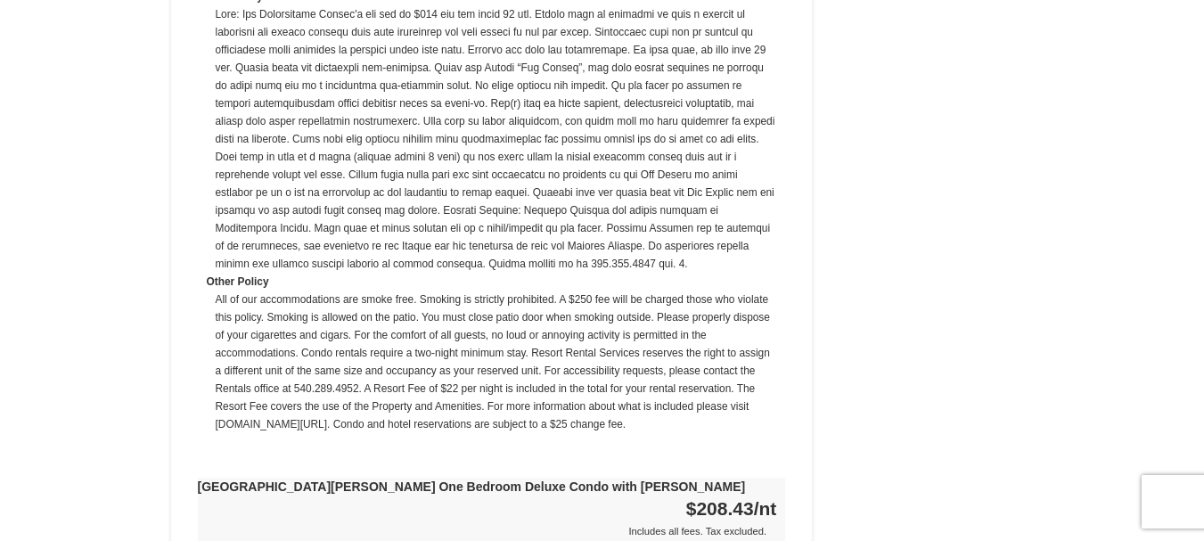
scroll to position [2032, 0]
